Goal: Check status: Check status

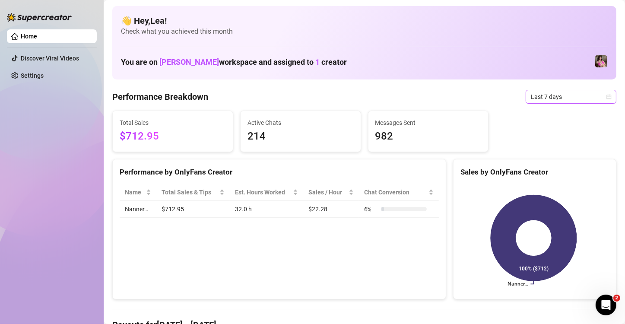
click at [607, 95] on icon "calendar" at bounding box center [609, 96] width 5 height 5
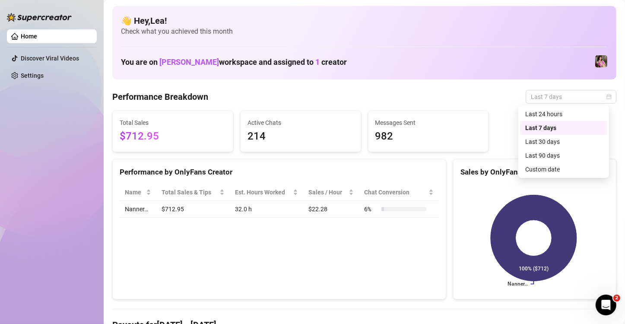
click at [254, 124] on span "Active Chats" at bounding box center [301, 123] width 106 height 10
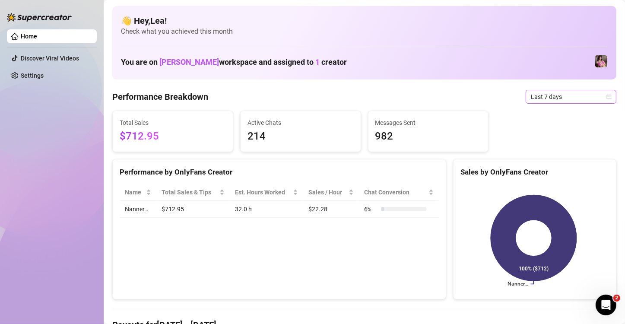
click at [607, 97] on icon "calendar" at bounding box center [609, 96] width 5 height 5
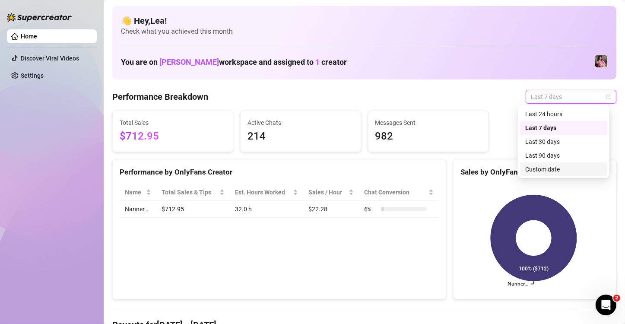
click at [547, 170] on div "Custom date" at bounding box center [563, 170] width 77 height 10
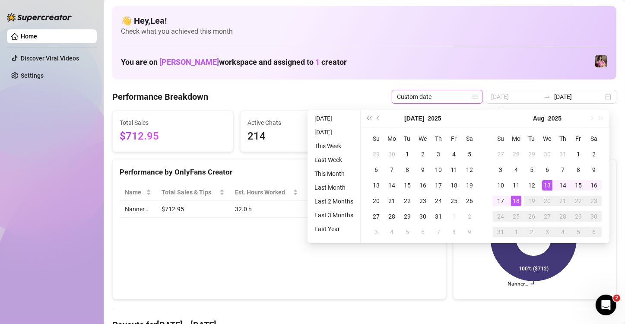
type input "[DATE]"
click at [515, 200] on div "18" at bounding box center [516, 201] width 10 height 10
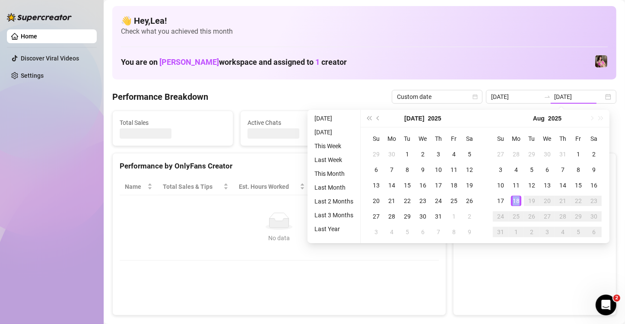
type input "[DATE]"
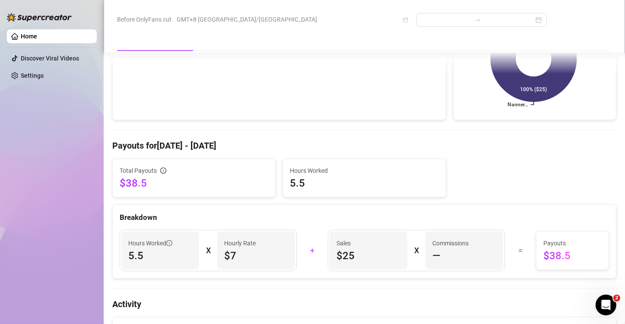
scroll to position [187, 0]
